Goal: Check status: Check status

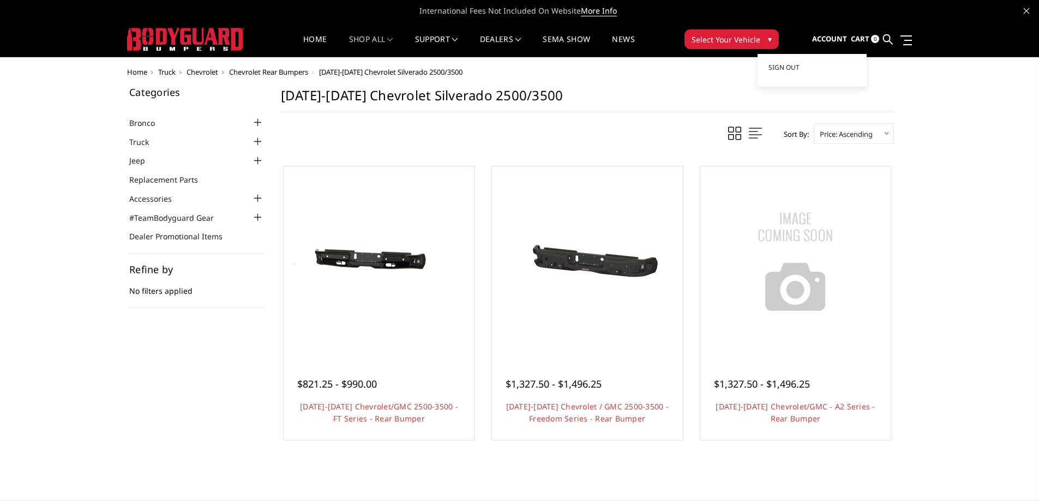
click at [834, 31] on link "Account" at bounding box center [829, 39] width 35 height 29
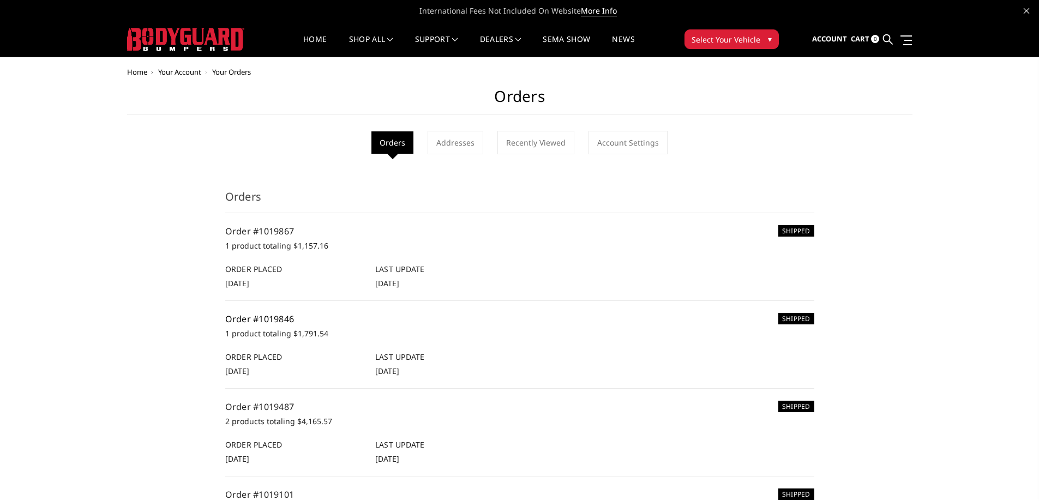
click at [277, 320] on link "Order #1019846" at bounding box center [259, 319] width 69 height 12
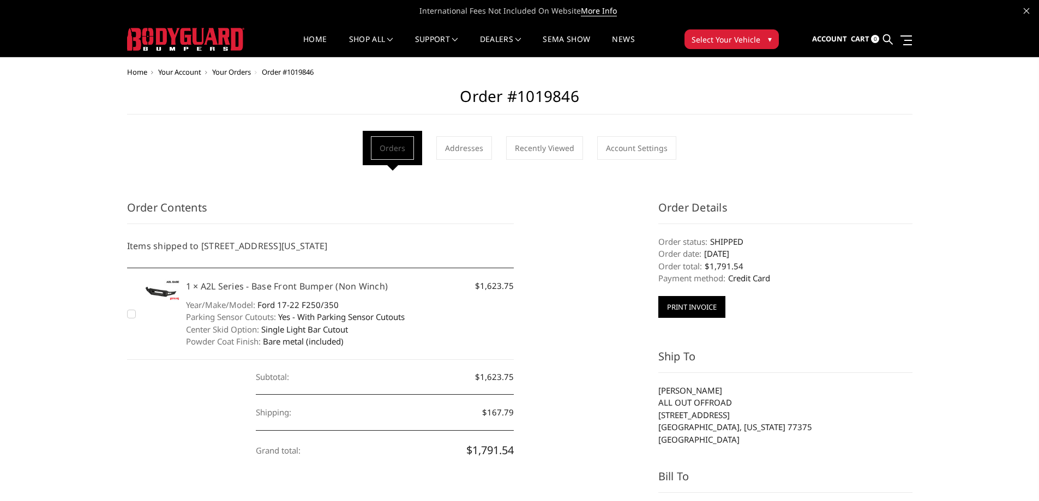
click at [697, 312] on button "Print Invoice" at bounding box center [691, 307] width 67 height 22
